Goal: Task Accomplishment & Management: Manage account settings

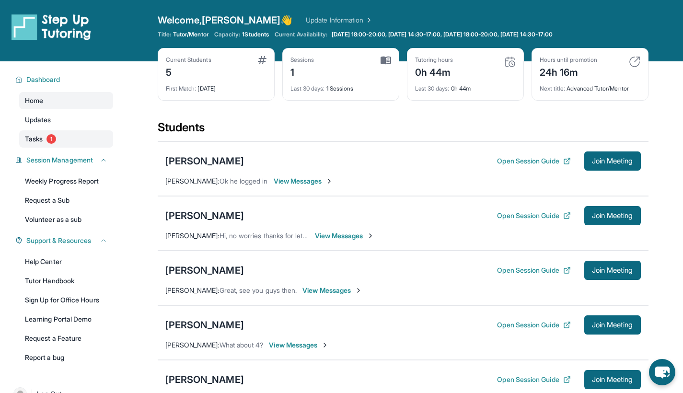
click at [63, 141] on link "Tasks 1" at bounding box center [66, 138] width 94 height 17
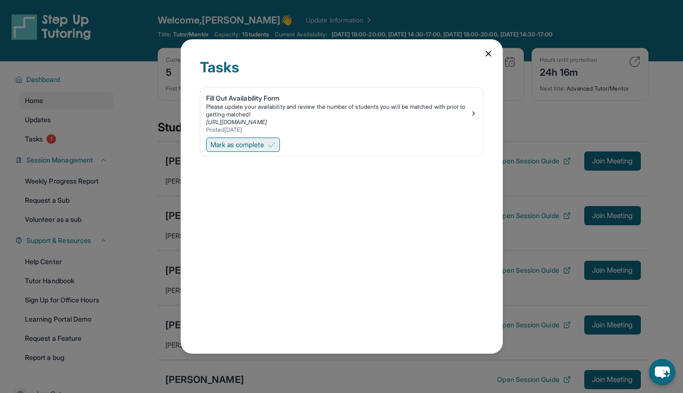
click at [263, 141] on span "Mark as complete" at bounding box center [237, 145] width 54 height 10
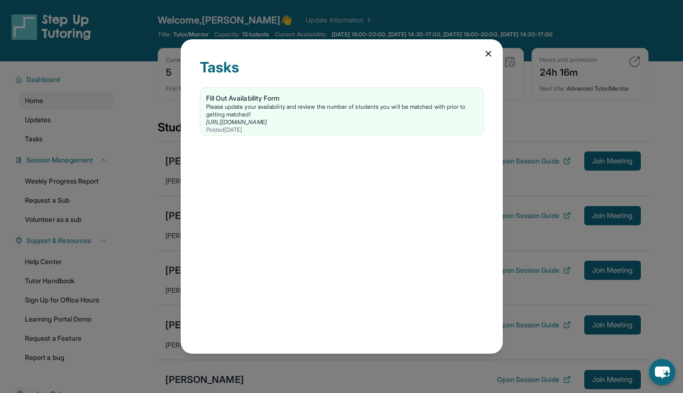
click at [486, 51] on icon at bounding box center [489, 54] width 10 height 10
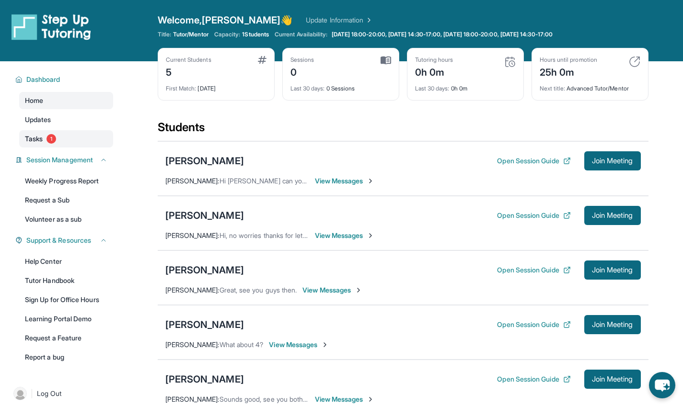
click at [56, 139] on span "1" at bounding box center [51, 139] width 10 height 10
click at [498, 163] on button "Open Session Guide" at bounding box center [533, 161] width 73 height 10
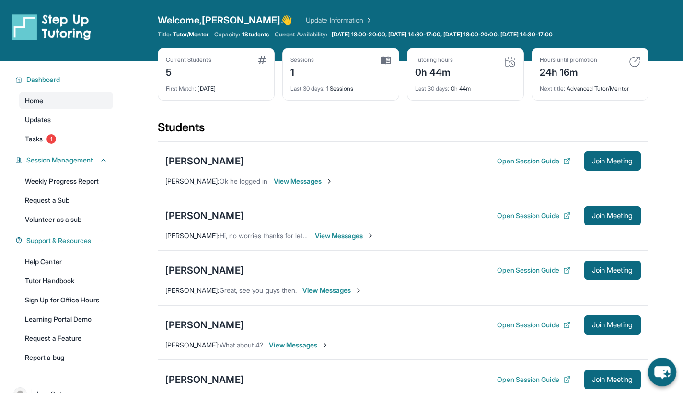
click at [661, 375] on icon "chat-button" at bounding box center [662, 372] width 16 height 13
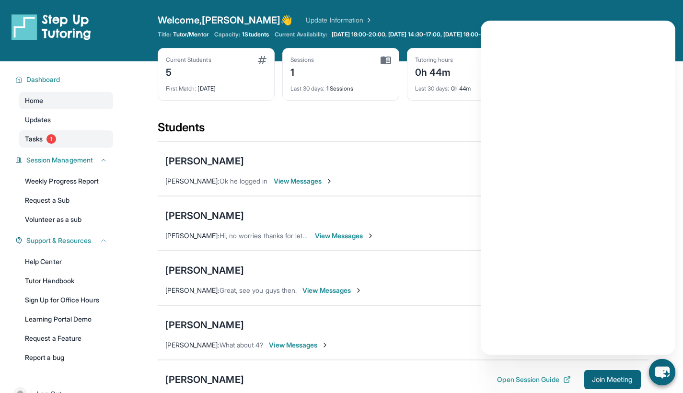
click at [56, 140] on span "1" at bounding box center [51, 139] width 10 height 10
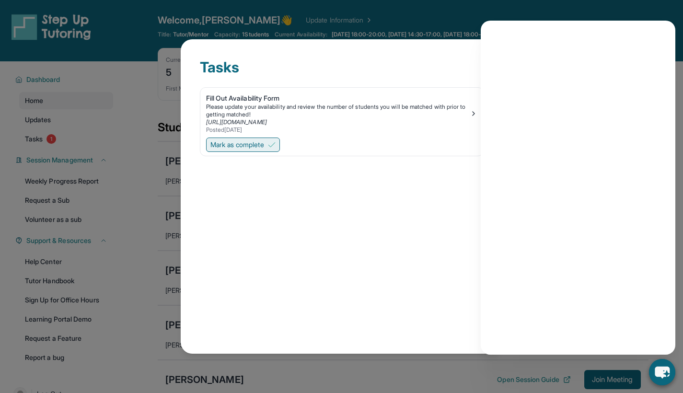
click at [252, 145] on span "Mark as complete" at bounding box center [237, 145] width 54 height 10
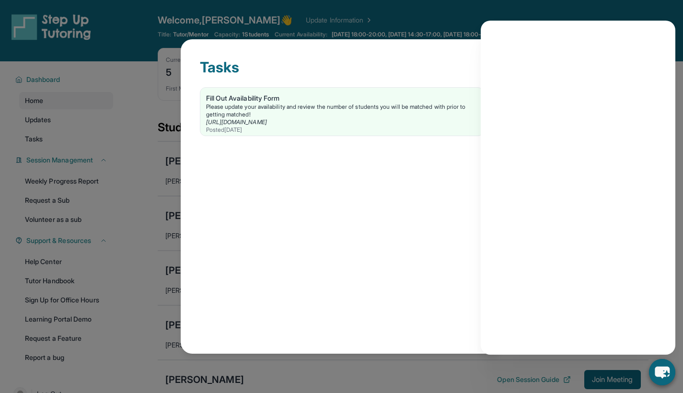
click at [406, 51] on div "Tasks Fill Out Availability Form Please update your availability and review the…" at bounding box center [342, 196] width 322 height 314
click at [77, 312] on div "Tasks Fill Out Availability Form Please update your availability and review the…" at bounding box center [341, 196] width 683 height 393
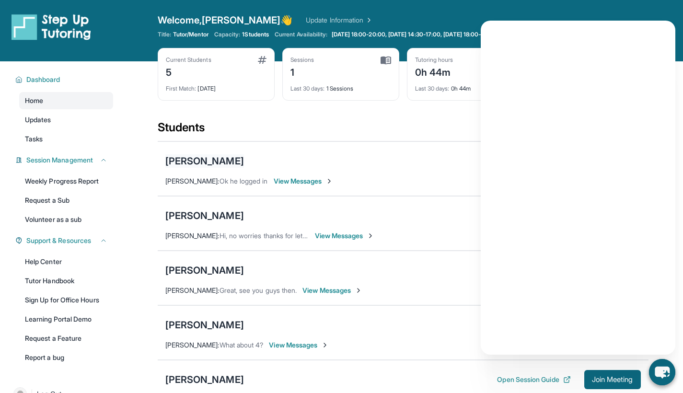
click at [207, 158] on div "[PERSON_NAME]" at bounding box center [204, 160] width 79 height 13
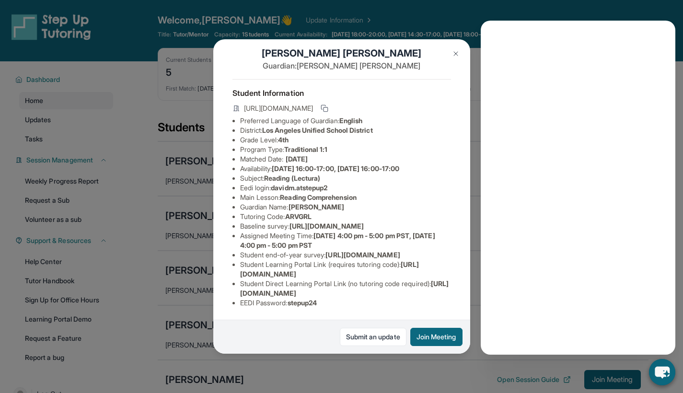
scroll to position [94, 0]
click at [453, 53] on img at bounding box center [456, 54] width 8 height 8
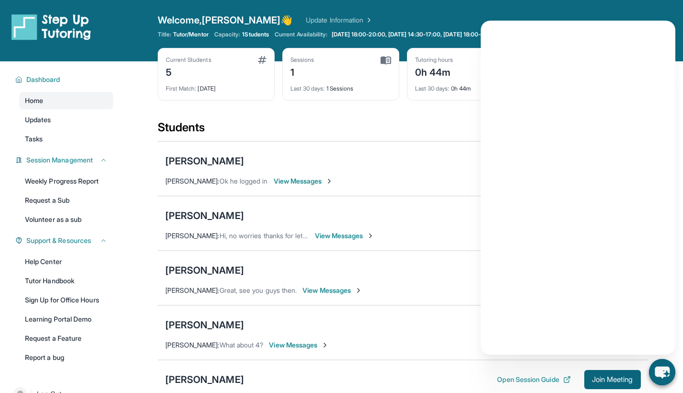
click at [351, 68] on div "Sessions 1" at bounding box center [340, 67] width 101 height 23
click at [386, 59] on img at bounding box center [386, 60] width 11 height 9
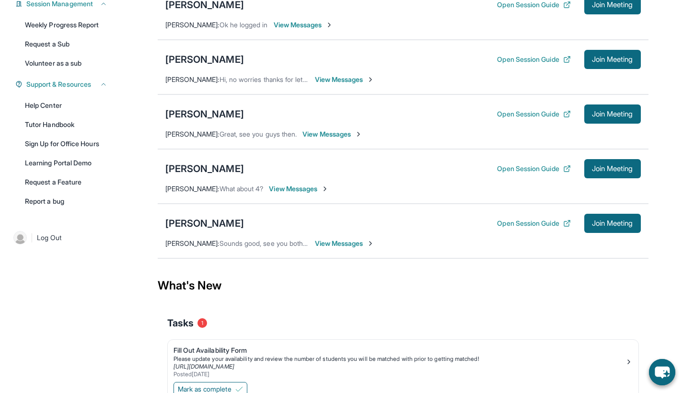
scroll to position [157, 0]
click at [323, 242] on span "View Messages" at bounding box center [345, 243] width 60 height 10
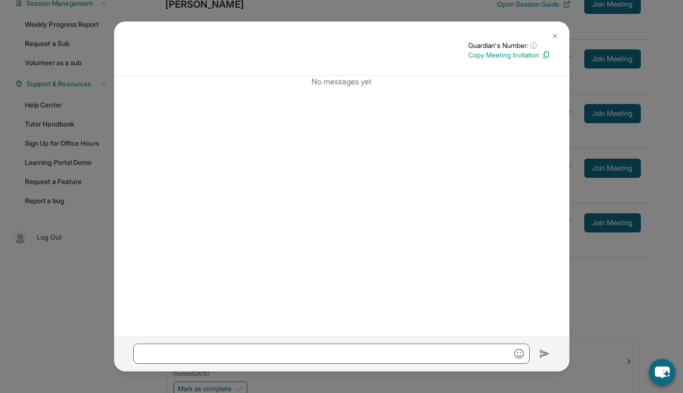
click at [555, 35] on img at bounding box center [555, 36] width 8 height 8
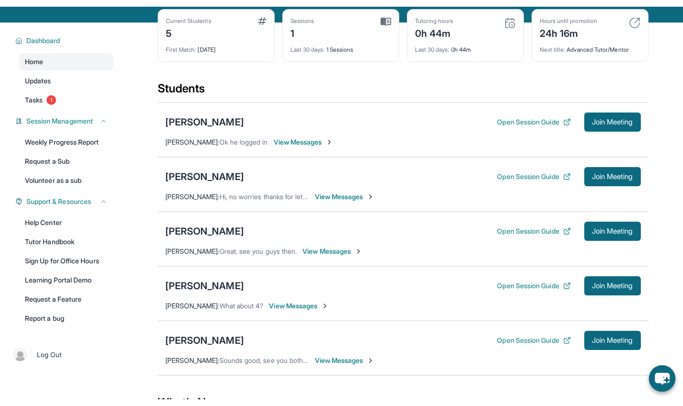
scroll to position [44, 0]
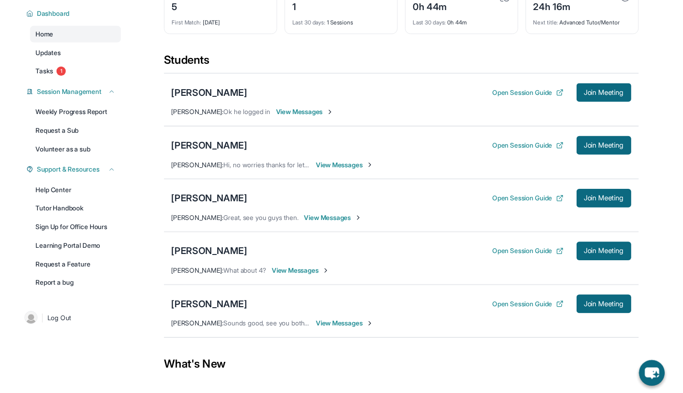
scroll to position [152, 0]
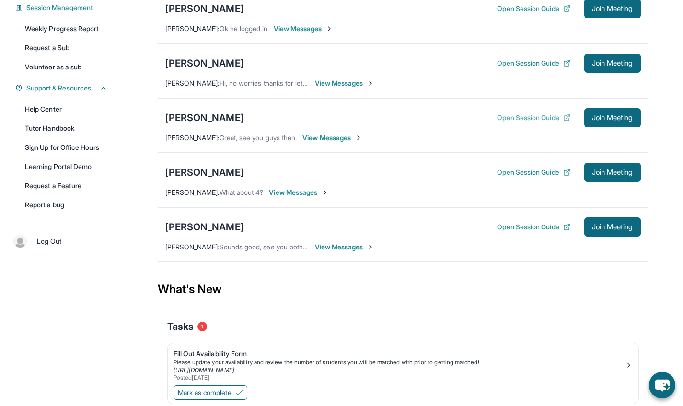
click at [505, 119] on button "Open Session Guide" at bounding box center [533, 118] width 73 height 10
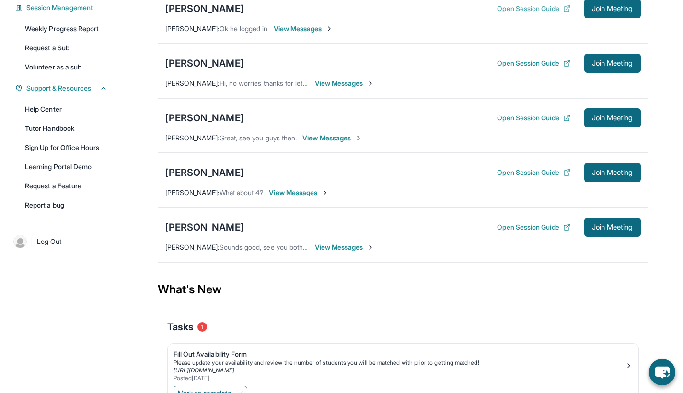
click at [525, 12] on button "Open Session Guide" at bounding box center [533, 9] width 73 height 10
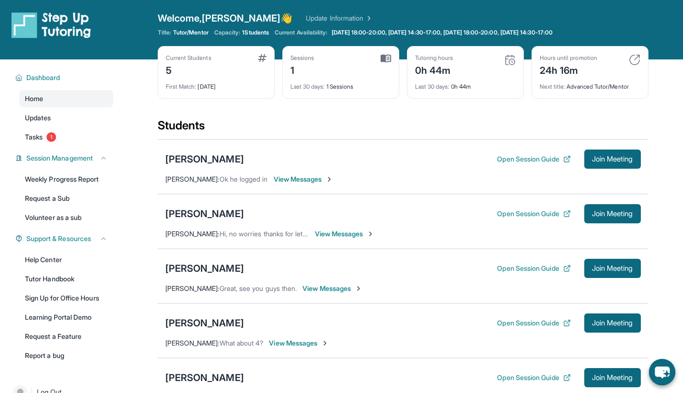
scroll to position [0, 0]
